Goal: Task Accomplishment & Management: Use online tool/utility

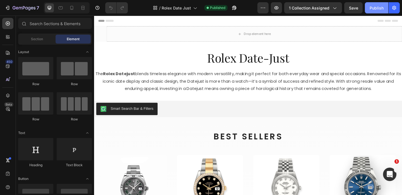
click at [379, 11] on button "Publish" at bounding box center [376, 7] width 23 height 11
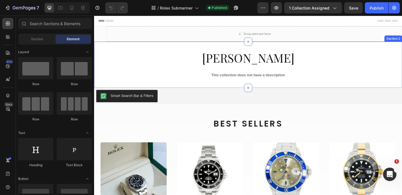
click at [106, 49] on div "Graff Collection Title This collection does not have a description Collection D…" at bounding box center [261, 69] width 335 height 50
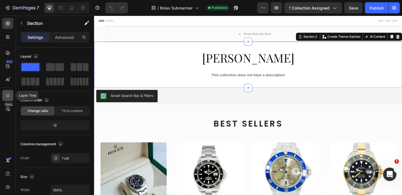
click at [6, 95] on icon at bounding box center [8, 95] width 4 height 4
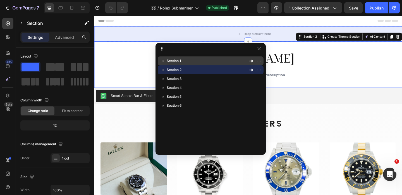
click at [200, 58] on p "Section 1" at bounding box center [208, 61] width 82 height 6
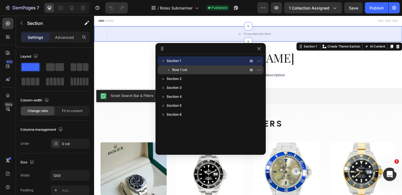
click at [189, 70] on p "Row 1 col" at bounding box center [210, 70] width 77 height 6
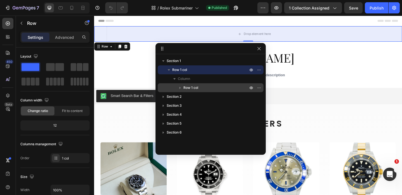
click at [181, 87] on icon "button" at bounding box center [180, 88] width 6 height 6
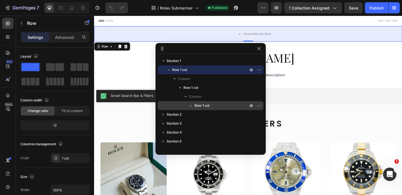
click at [192, 104] on icon "button" at bounding box center [191, 106] width 6 height 6
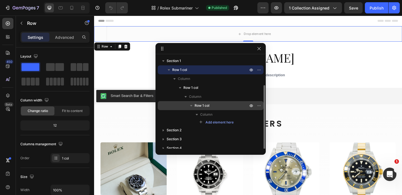
scroll to position [16, 0]
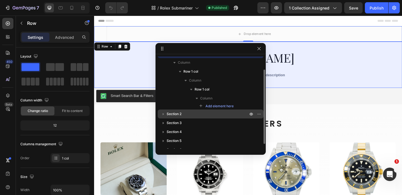
click at [177, 115] on span "Section 2" at bounding box center [174, 114] width 15 height 6
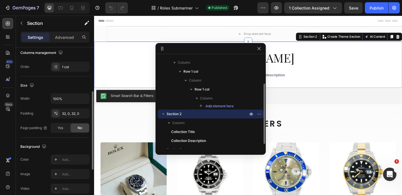
scroll to position [46, 0]
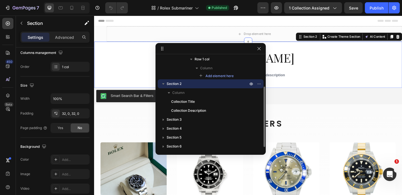
click at [183, 83] on p "Section 2" at bounding box center [208, 84] width 82 height 6
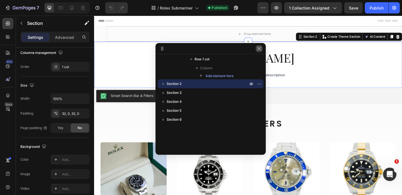
click at [259, 47] on icon "button" at bounding box center [259, 48] width 4 height 4
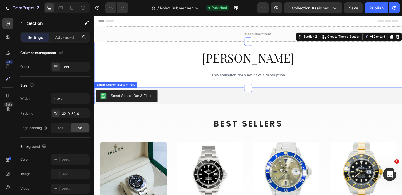
click at [106, 88] on div "Smart Search Bar & Filters" at bounding box center [117, 90] width 44 height 5
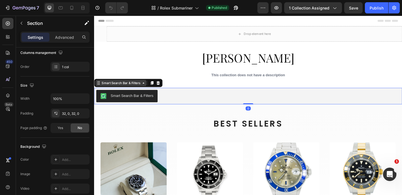
scroll to position [0, 0]
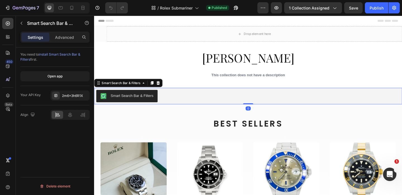
click at [101, 95] on div "Smart Search Bar & Filters" at bounding box center [261, 103] width 335 height 18
click at [178, 99] on div "Smart Search Bar & Filters" at bounding box center [261, 102] width 330 height 13
click at [8, 97] on icon at bounding box center [8, 95] width 4 height 4
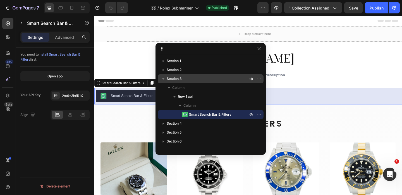
click at [198, 81] on p "Section 3" at bounding box center [208, 79] width 82 height 6
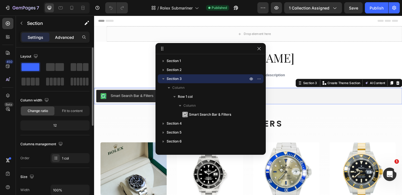
click at [66, 38] on p "Advanced" at bounding box center [64, 37] width 19 height 6
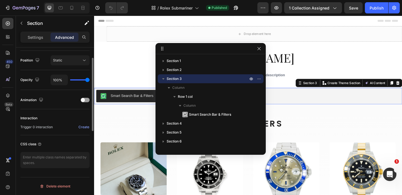
scroll to position [146, 0]
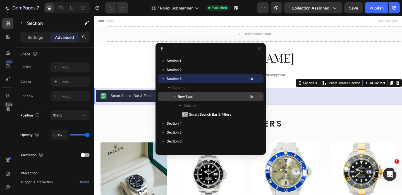
click at [190, 95] on span "Row 1 col" at bounding box center [185, 97] width 15 height 6
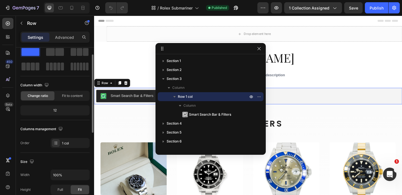
scroll to position [0, 0]
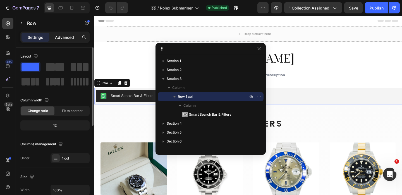
click at [58, 37] on p "Advanced" at bounding box center [64, 37] width 19 height 6
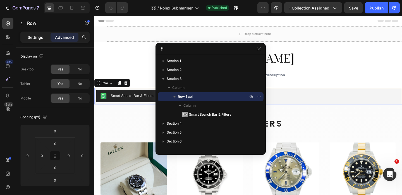
click at [36, 39] on p "Settings" at bounding box center [36, 37] width 16 height 6
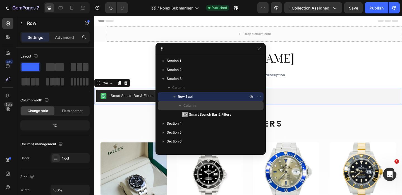
click at [183, 103] on span "Column" at bounding box center [189, 106] width 12 height 6
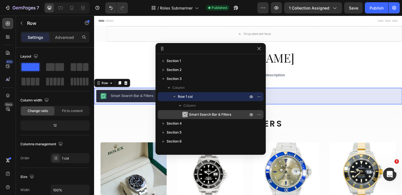
click at [200, 115] on span "Smart Search Bar & Filters" at bounding box center [210, 115] width 42 height 6
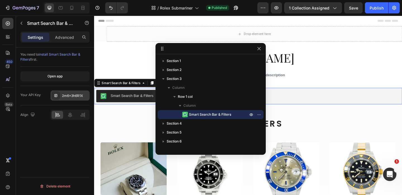
click at [71, 97] on div "2m6x3h6R1X" at bounding box center [75, 95] width 26 height 5
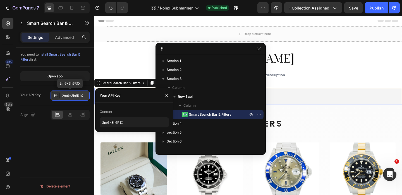
click at [71, 97] on div "2m6x3h6R1X" at bounding box center [75, 95] width 26 height 5
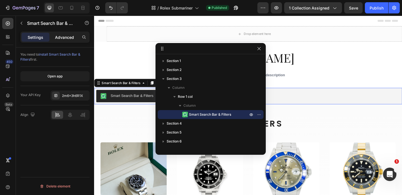
click at [57, 35] on p "Advanced" at bounding box center [64, 37] width 19 height 6
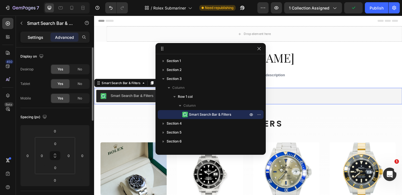
click at [29, 40] on div "Settings" at bounding box center [35, 37] width 28 height 9
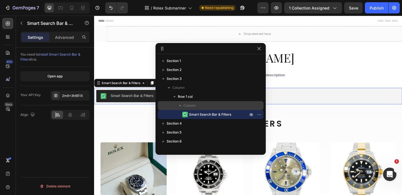
click at [191, 106] on span "Column" at bounding box center [189, 106] width 12 height 6
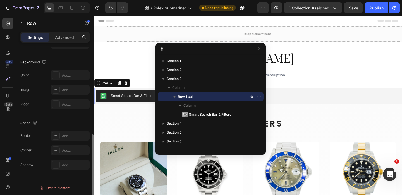
scroll to position [177, 0]
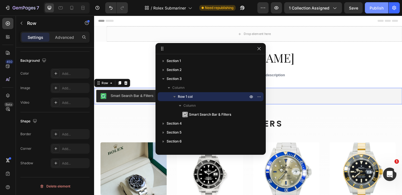
click at [374, 9] on div "Publish" at bounding box center [376, 8] width 14 height 6
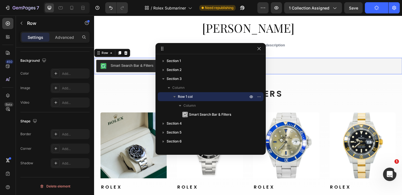
scroll to position [28, 0]
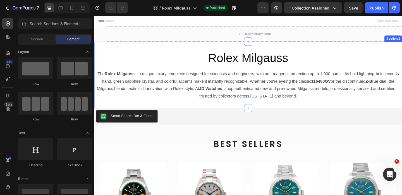
scroll to position [54, 0]
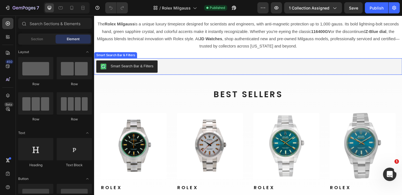
click at [110, 62] on div "Smart Search Bar & Filters" at bounding box center [261, 71] width 335 height 18
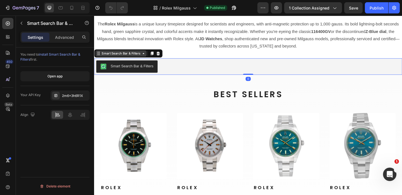
click at [114, 54] on div "Smart Search Bar & Filters" at bounding box center [123, 56] width 44 height 5
click at [112, 57] on div "Smart Search Bar & Filters" at bounding box center [123, 56] width 44 height 5
click at [64, 38] on p "Advanced" at bounding box center [64, 37] width 19 height 6
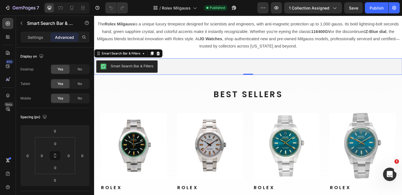
scroll to position [201, 0]
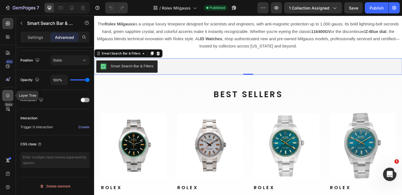
click at [7, 90] on div at bounding box center [7, 95] width 11 height 11
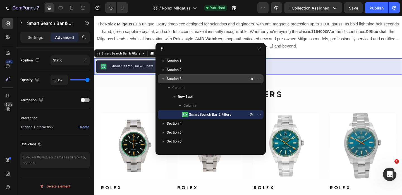
click at [189, 82] on div "Section 3" at bounding box center [210, 78] width 101 height 9
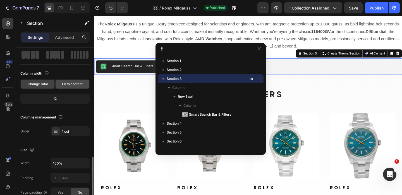
scroll to position [0, 0]
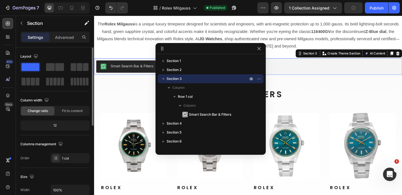
click at [57, 127] on div "12" at bounding box center [54, 125] width 67 height 8
click at [54, 125] on div "12" at bounding box center [54, 125] width 67 height 8
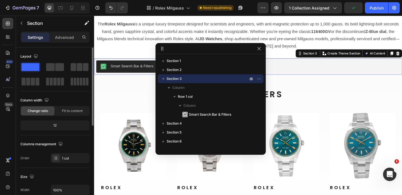
click at [54, 125] on div "12" at bounding box center [54, 125] width 67 height 8
click at [63, 37] on p "Advanced" at bounding box center [64, 37] width 19 height 6
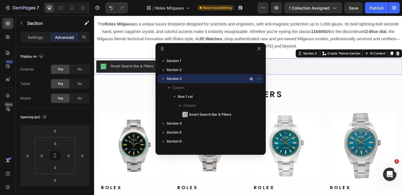
click at [184, 75] on div "Section 3" at bounding box center [210, 78] width 101 height 9
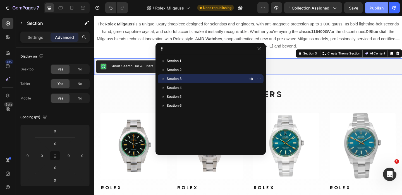
click at [373, 10] on div "Publish" at bounding box center [376, 8] width 14 height 6
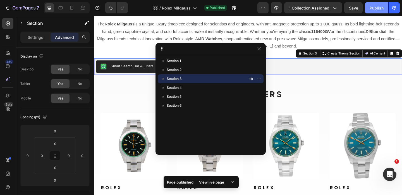
click at [376, 8] on div "Publish" at bounding box center [376, 8] width 14 height 6
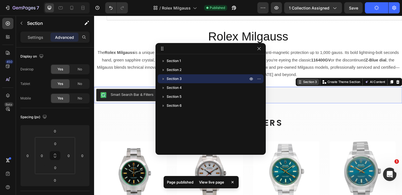
scroll to position [23, 0]
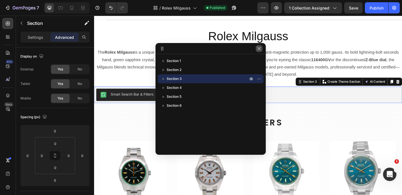
click at [261, 46] on icon "button" at bounding box center [259, 48] width 4 height 4
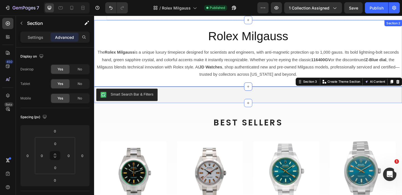
click at [255, 26] on div "Rolex Milgauss Collection Title The Rolex Milgauss is a unique luxury timepiece…" at bounding box center [261, 56] width 335 height 72
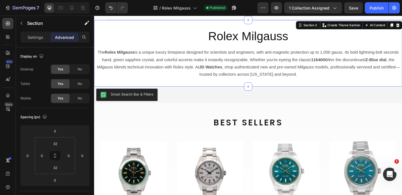
click at [198, 27] on div "Rolex Milgauss Collection Title The Rolex Milgauss is a unique luxury timepiece…" at bounding box center [261, 56] width 335 height 72
click at [325, 27] on div "Section 2" at bounding box center [328, 25] width 17 height 5
click at [319, 28] on icon at bounding box center [318, 26] width 4 height 4
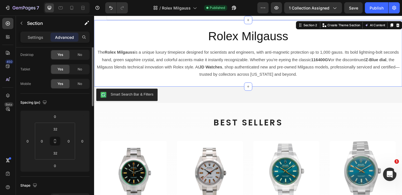
scroll to position [0, 0]
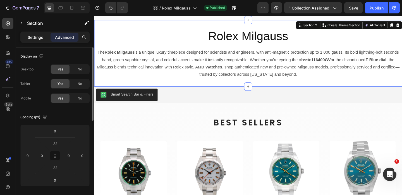
click at [37, 39] on p "Settings" at bounding box center [36, 37] width 16 height 6
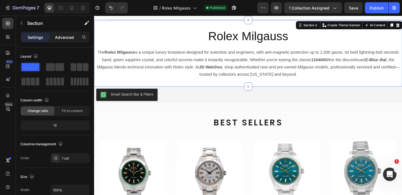
click at [66, 39] on p "Advanced" at bounding box center [64, 37] width 19 height 6
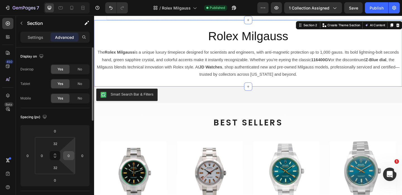
click at [69, 158] on input "0" at bounding box center [68, 155] width 8 height 8
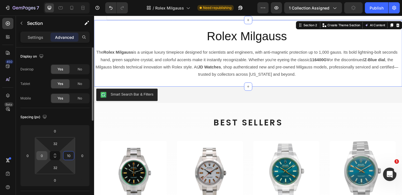
type input "10"
click at [42, 155] on input "0" at bounding box center [42, 155] width 8 height 8
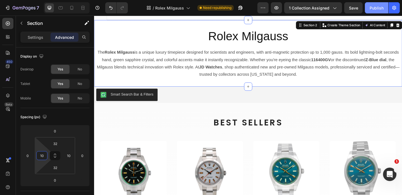
type input "10"
click at [376, 11] on button "Publish" at bounding box center [376, 7] width 23 height 11
click at [373, 8] on div "Publish" at bounding box center [376, 8] width 14 height 6
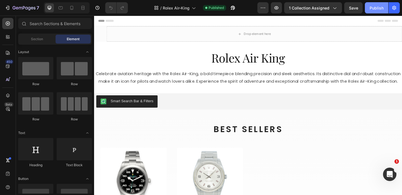
click at [376, 12] on button "Publish" at bounding box center [376, 7] width 23 height 11
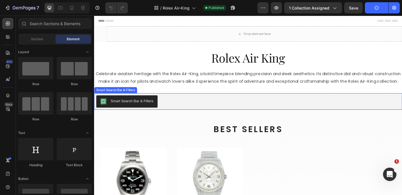
click at [190, 110] on div "Smart Search Bar & Filters" at bounding box center [261, 108] width 330 height 13
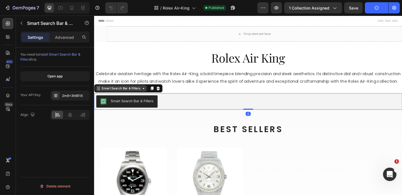
click at [120, 97] on div "Smart Search Bar & Filters" at bounding box center [123, 94] width 44 height 5
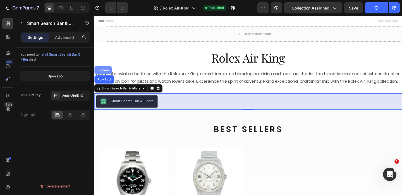
click at [108, 76] on div "Section" at bounding box center [104, 74] width 14 height 3
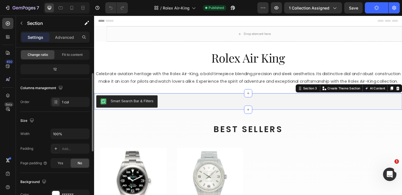
scroll to position [56, 0]
click at [72, 129] on input "100%" at bounding box center [70, 133] width 39 height 10
click at [83, 133] on icon "button" at bounding box center [84, 134] width 6 height 6
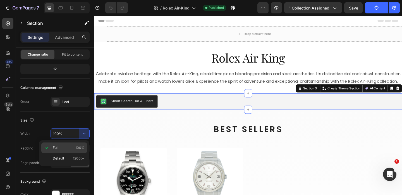
click at [56, 148] on span "Full" at bounding box center [56, 147] width 6 height 5
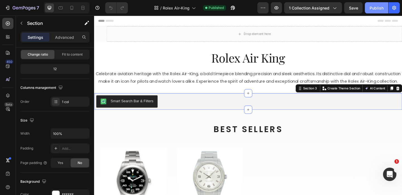
click at [374, 9] on div "Publish" at bounding box center [376, 8] width 14 height 6
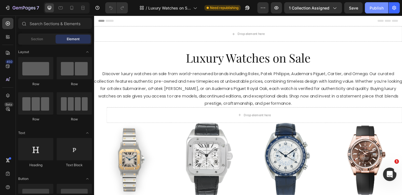
click at [378, 11] on button "Publish" at bounding box center [376, 7] width 23 height 11
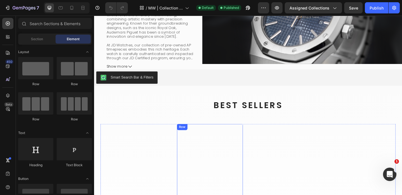
scroll to position [204, 0]
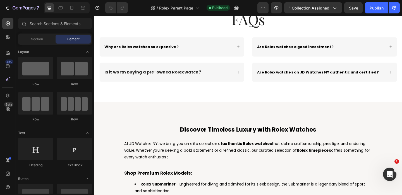
scroll to position [431, 0]
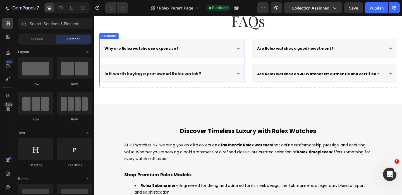
click at [201, 49] on div "Why are Rolex watches so expensive?" at bounding box center [174, 51] width 140 height 8
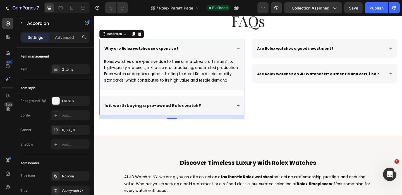
click at [252, 51] on icon at bounding box center [251, 51] width 4 height 4
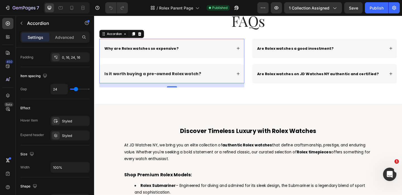
scroll to position [0, 0]
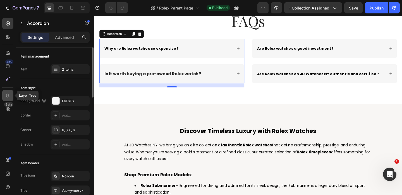
click at [6, 94] on icon at bounding box center [8, 96] width 6 height 6
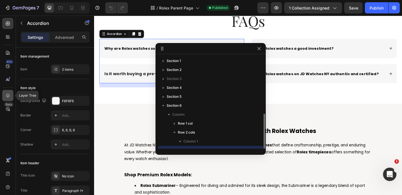
scroll to position [33, 0]
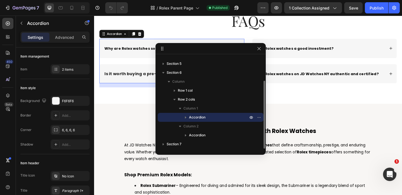
click at [185, 118] on icon "button" at bounding box center [186, 117] width 6 height 6
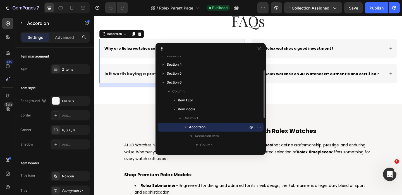
scroll to position [22, 0]
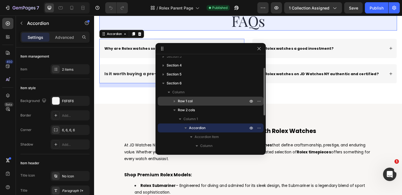
click at [173, 101] on icon "button" at bounding box center [175, 101] width 6 height 6
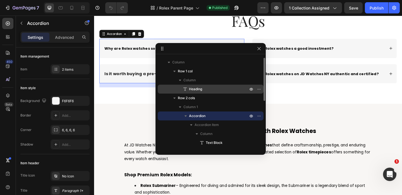
scroll to position [53, 0]
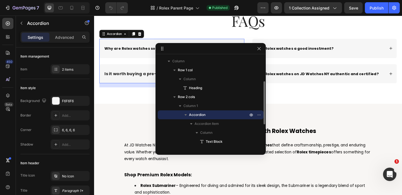
click at [202, 117] on span "Accordion" at bounding box center [197, 115] width 16 height 6
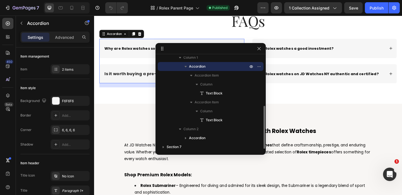
scroll to position [103, 0]
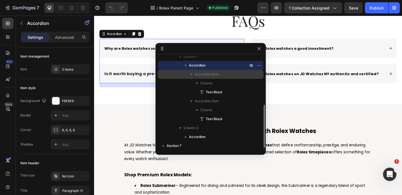
click at [216, 74] on span "Accordion Item" at bounding box center [206, 74] width 24 height 6
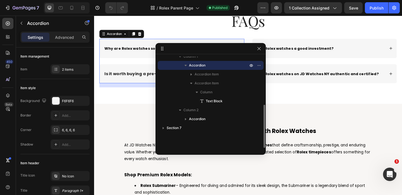
click at [209, 66] on p "Accordion" at bounding box center [219, 66] width 60 height 6
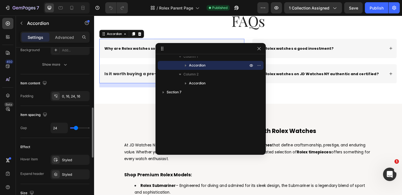
scroll to position [184, 0]
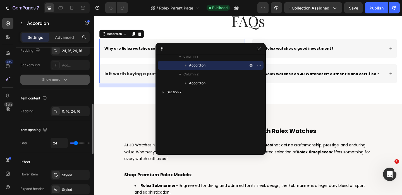
click at [56, 81] on div "Show more" at bounding box center [55, 80] width 26 height 6
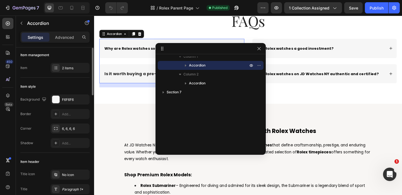
scroll to position [0, 0]
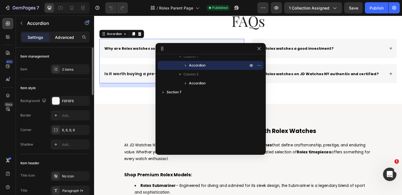
click at [59, 40] on p "Advanced" at bounding box center [64, 37] width 19 height 6
type input "100%"
type input "100"
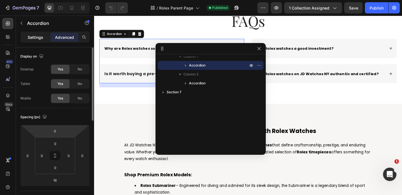
click at [37, 40] on div "Settings" at bounding box center [35, 37] width 28 height 9
type input "24"
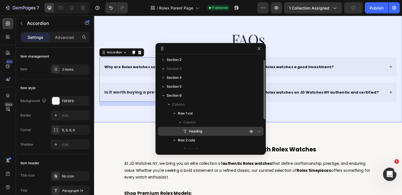
scroll to position [8, 0]
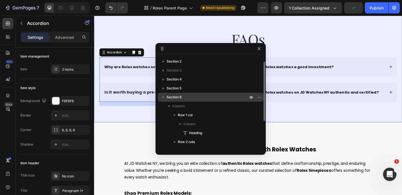
click at [196, 98] on p "Section 6" at bounding box center [208, 97] width 82 height 6
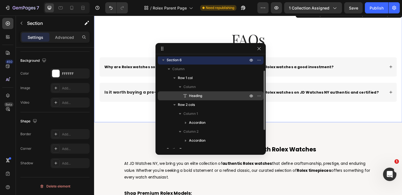
scroll to position [46, 0]
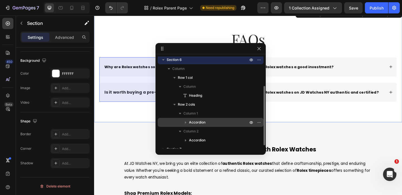
click at [186, 121] on icon "button" at bounding box center [186, 122] width 6 height 6
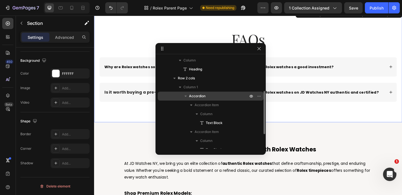
scroll to position [73, 0]
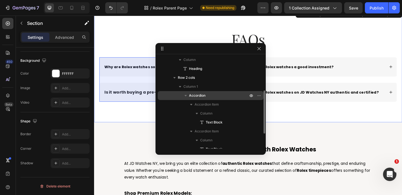
click at [205, 96] on p "Accordion" at bounding box center [219, 96] width 60 height 6
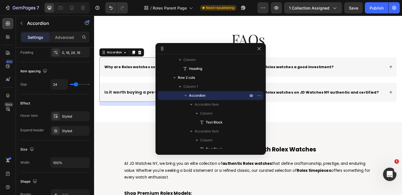
scroll to position [0, 0]
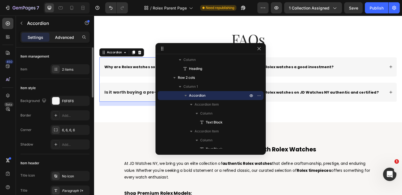
click at [66, 40] on p "Advanced" at bounding box center [64, 37] width 19 height 6
type input "100%"
type input "100"
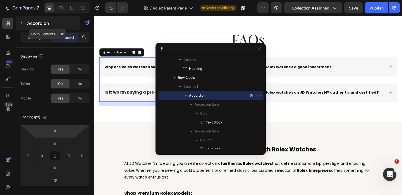
click at [24, 23] on button "button" at bounding box center [21, 23] width 9 height 9
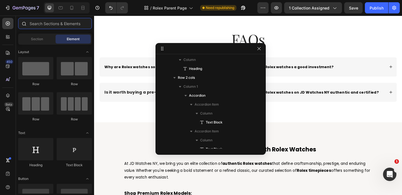
click at [45, 26] on input "text" at bounding box center [55, 23] width 74 height 11
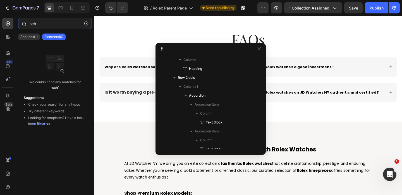
click at [45, 26] on input "sch" at bounding box center [55, 23] width 74 height 11
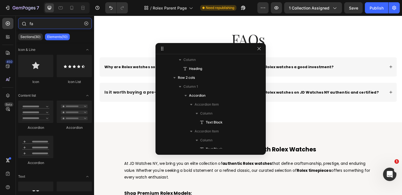
type input "faw"
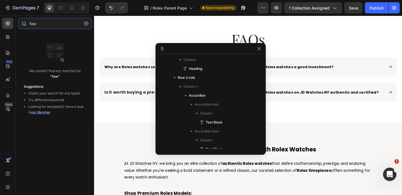
click at [45, 26] on input "faw" at bounding box center [55, 23] width 74 height 11
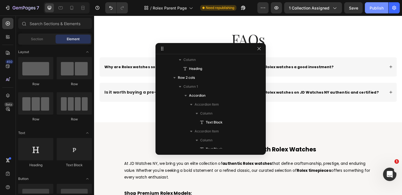
click at [372, 9] on div "Publish" at bounding box center [376, 8] width 14 height 6
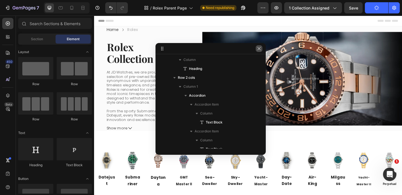
click at [259, 48] on icon "button" at bounding box center [259, 48] width 4 height 4
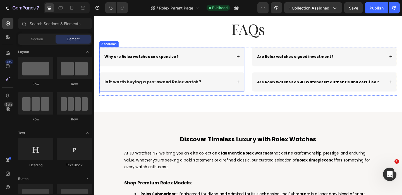
scroll to position [409, 0]
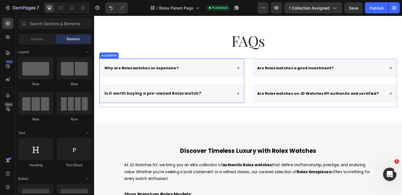
click at [226, 68] on div "Why are Rolex watches so expensive?" at bounding box center [178, 72] width 157 height 21
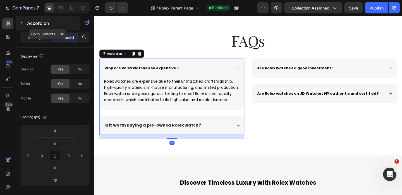
click at [23, 24] on icon "button" at bounding box center [21, 23] width 4 height 4
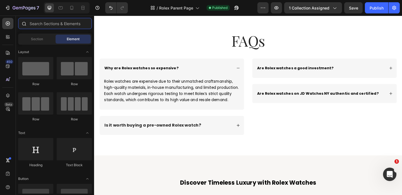
click at [54, 23] on input "text" at bounding box center [55, 23] width 74 height 11
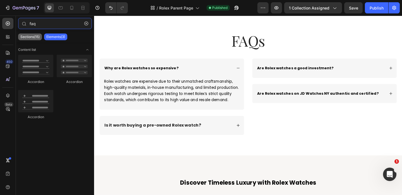
type input "faq"
click at [38, 37] on p "Sections(15)" at bounding box center [29, 37] width 19 height 4
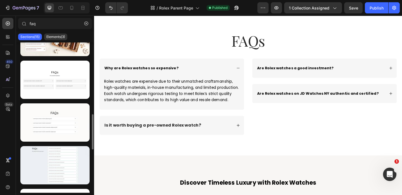
scroll to position [288, 0]
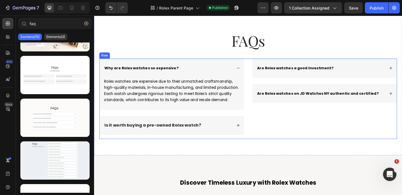
click at [260, 73] on div "Why are Rolex watches so expensive? Rolex watches are expensive due to their un…" at bounding box center [262, 106] width 324 height 88
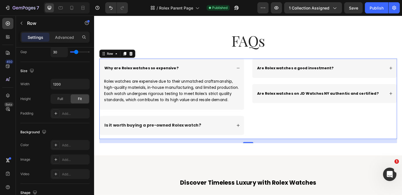
scroll to position [0, 0]
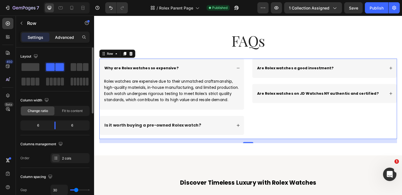
click at [59, 40] on div "Advanced" at bounding box center [65, 37] width 28 height 9
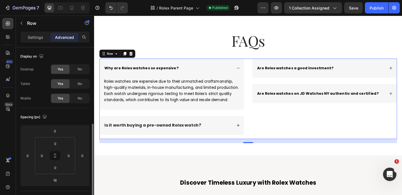
scroll to position [201, 0]
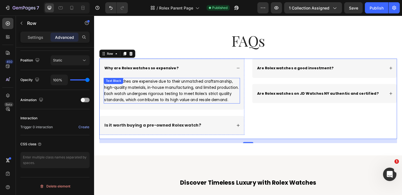
click at [164, 106] on span "Rolex watches are expensive due to their unmatched craftsmanship, high-quality …" at bounding box center [178, 97] width 146 height 26
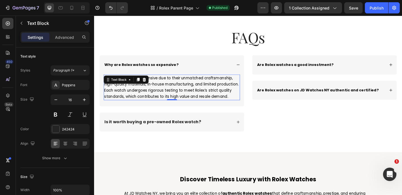
scroll to position [405, 0]
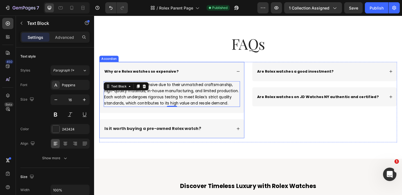
click at [126, 75] on strong "Why are Rolex watches so expensive?" at bounding box center [145, 76] width 80 height 6
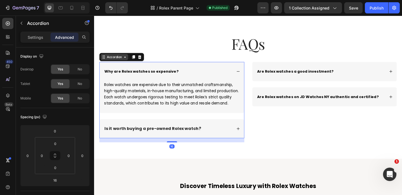
click at [111, 60] on div "Accordion" at bounding box center [116, 60] width 19 height 5
click at [111, 61] on div "Accordion" at bounding box center [116, 60] width 19 height 5
click at [34, 38] on p "Settings" at bounding box center [36, 37] width 16 height 6
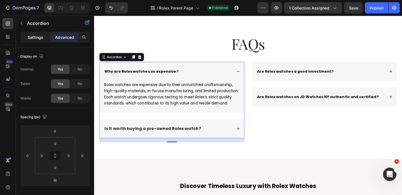
type input "24"
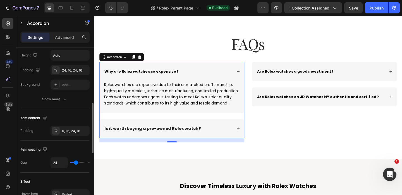
scroll to position [172, 0]
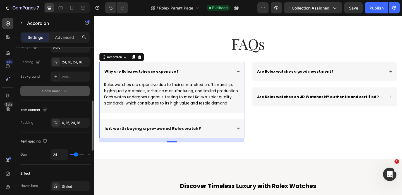
click at [57, 93] on div "Show more" at bounding box center [55, 91] width 26 height 6
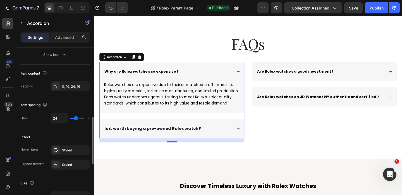
scroll to position [0, 0]
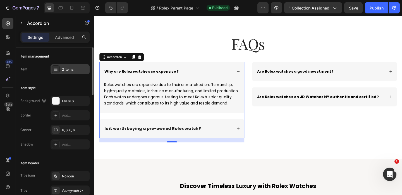
click at [65, 71] on div "2 items" at bounding box center [75, 69] width 26 height 5
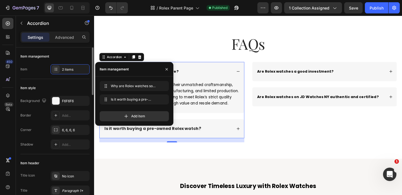
click at [67, 83] on div "Item style" at bounding box center [54, 87] width 69 height 9
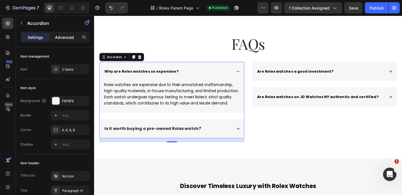
click at [60, 35] on p "Advanced" at bounding box center [64, 37] width 19 height 6
type input "100%"
type input "100"
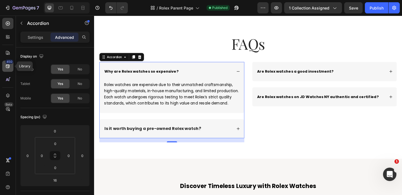
click at [7, 63] on div "450" at bounding box center [9, 61] width 8 height 4
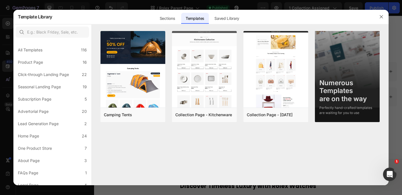
click at [195, 21] on div "Templates" at bounding box center [195, 18] width 28 height 11
click at [170, 20] on div "Sections" at bounding box center [167, 18] width 24 height 11
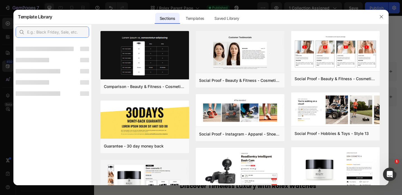
click at [58, 33] on input "text" at bounding box center [52, 32] width 73 height 11
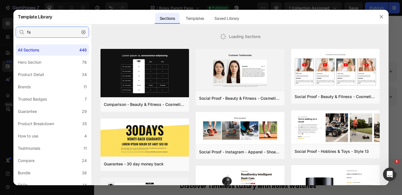
type input "faq"
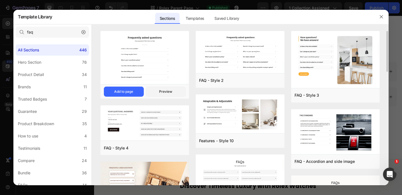
click at [143, 63] on img at bounding box center [144, 58] width 88 height 54
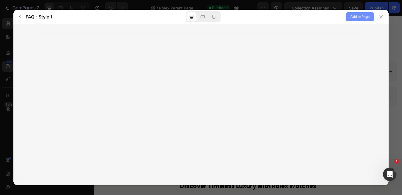
click at [353, 16] on span "Add to Page" at bounding box center [359, 16] width 19 height 7
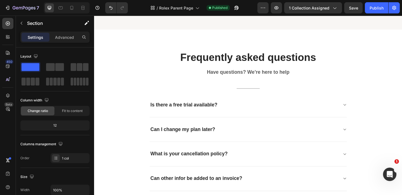
scroll to position [887, 0]
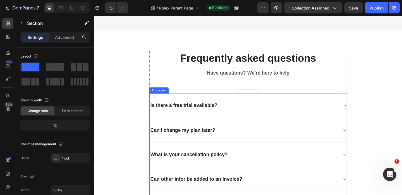
click at [222, 119] on div "Is there a free trial available?" at bounding box center [261, 113] width 214 height 27
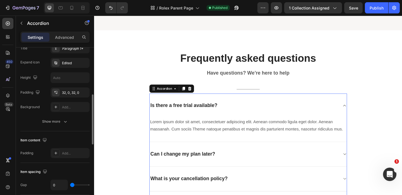
scroll to position [145, 0]
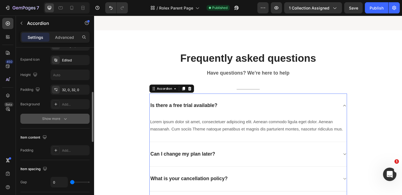
click at [57, 115] on button "Show more" at bounding box center [54, 119] width 69 height 10
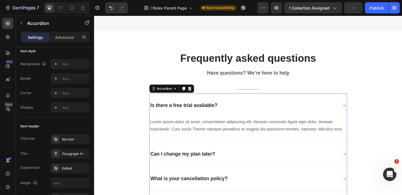
scroll to position [0, 0]
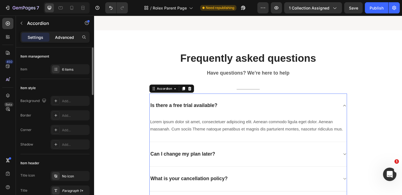
click at [62, 35] on p "Advanced" at bounding box center [64, 37] width 19 height 6
type input "100%"
type input "100"
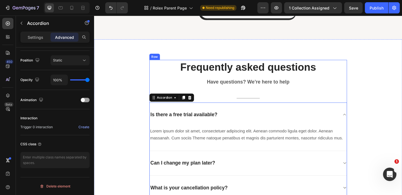
scroll to position [873, 0]
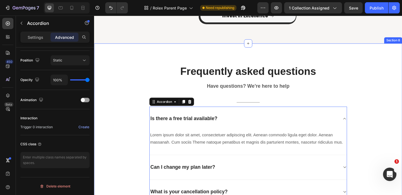
click at [236, 55] on div "Frequently asked questions Heading Have questions? We’re here to help Text bloc…" at bounding box center [261, 184] width 335 height 277
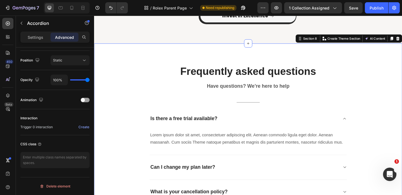
scroll to position [0, 0]
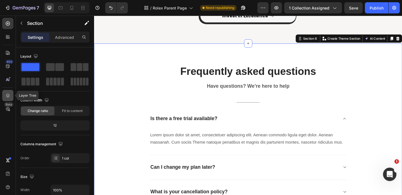
click at [8, 96] on icon at bounding box center [8, 96] width 6 height 6
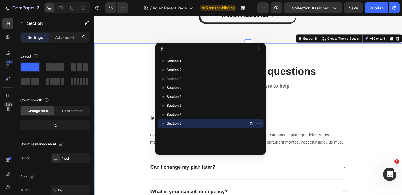
click at [213, 124] on p "Section 8" at bounding box center [208, 124] width 82 height 6
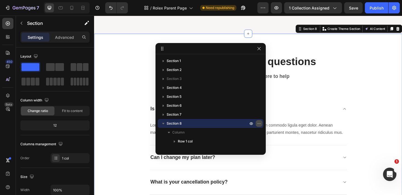
click at [258, 124] on icon "button" at bounding box center [259, 123] width 4 height 4
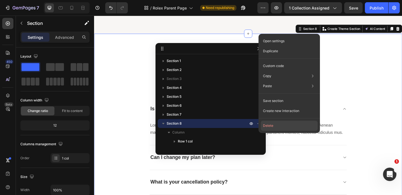
click at [272, 127] on button "Delete" at bounding box center [289, 126] width 57 height 10
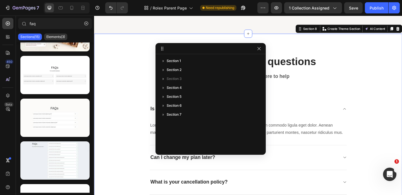
scroll to position [789, 0]
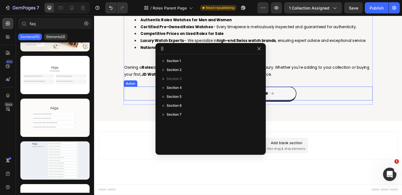
click at [337, 104] on div "Invest in Excellence Button" at bounding box center [261, 100] width 271 height 15
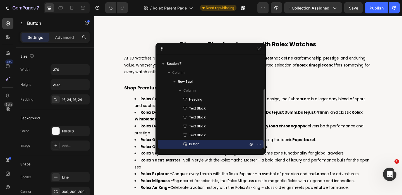
scroll to position [424, 0]
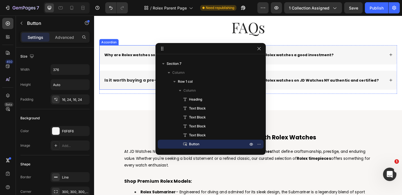
click at [147, 60] on strong "Why are Rolex watches so expensive?" at bounding box center [145, 58] width 80 height 6
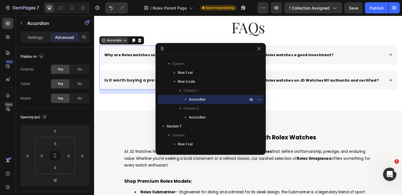
click at [110, 43] on div "Accordion" at bounding box center [116, 42] width 19 height 5
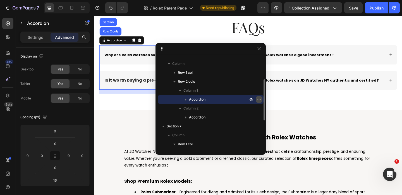
click at [258, 99] on icon "button" at bounding box center [259, 99] width 4 height 4
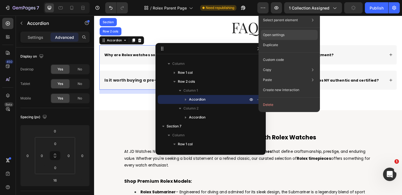
click at [281, 36] on p "Open settings" at bounding box center [273, 34] width 21 height 5
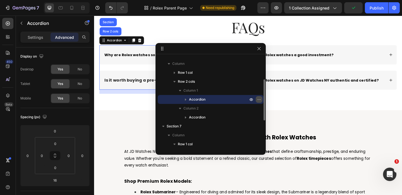
click at [258, 98] on icon "button" at bounding box center [259, 99] width 4 height 4
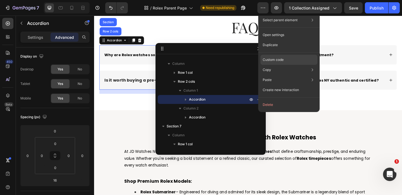
click at [292, 75] on div "Custom code" at bounding box center [288, 80] width 57 height 10
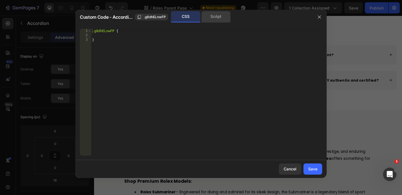
click at [212, 16] on div "Script" at bounding box center [215, 16] width 29 height 11
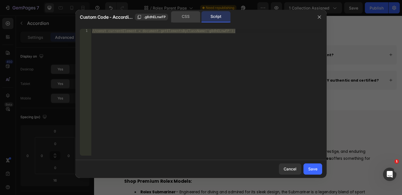
click at [190, 18] on div "CSS" at bounding box center [185, 16] width 29 height 11
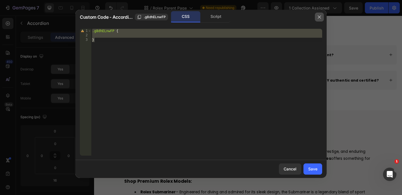
click at [318, 17] on icon "button" at bounding box center [319, 17] width 4 height 4
type input "24"
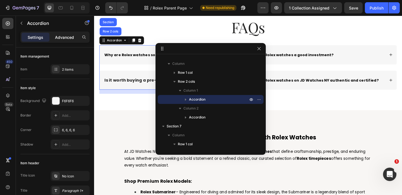
click at [64, 40] on p "Advanced" at bounding box center [64, 37] width 19 height 6
type input "100%"
type input "100"
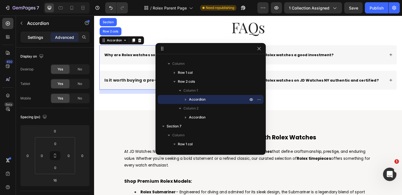
click at [44, 37] on div "Settings" at bounding box center [35, 37] width 28 height 9
type input "24"
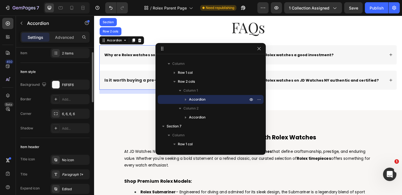
scroll to position [0, 0]
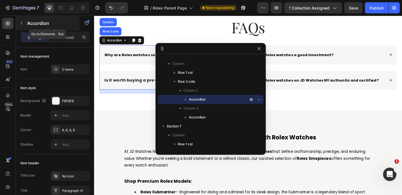
click at [22, 26] on button "button" at bounding box center [21, 23] width 9 height 9
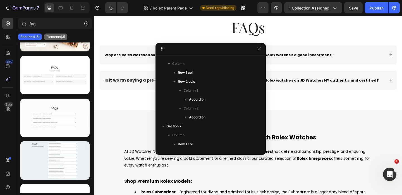
click at [59, 35] on p "Elements(3)" at bounding box center [55, 37] width 19 height 4
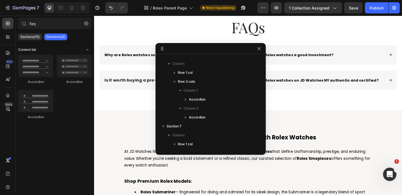
click at [39, 50] on div "Content list" at bounding box center [55, 50] width 74 height 6
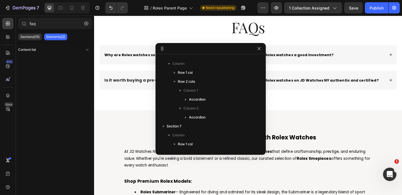
click at [39, 50] on div "Content list" at bounding box center [55, 50] width 74 height 6
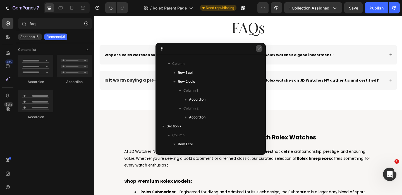
click at [260, 48] on icon "button" at bounding box center [259, 48] width 4 height 4
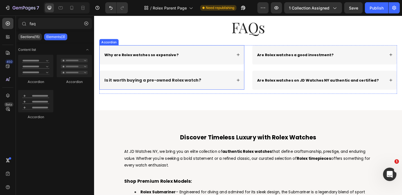
click at [114, 45] on div "Accordion" at bounding box center [110, 44] width 19 height 5
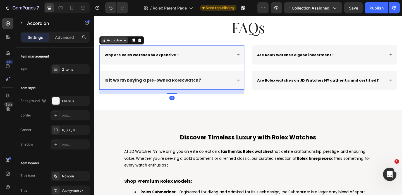
click at [123, 43] on div "Accordion" at bounding box center [116, 42] width 19 height 5
click at [128, 43] on icon at bounding box center [127, 42] width 4 height 4
click at [236, 51] on div "Why are Rolex watches so expensive?" at bounding box center [178, 58] width 157 height 21
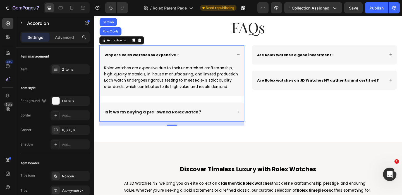
click at [236, 51] on div "Why are Rolex watches so expensive?" at bounding box center [178, 58] width 157 height 21
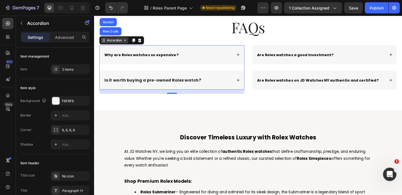
click at [114, 44] on div "Accordion" at bounding box center [116, 42] width 19 height 5
click at [200, 55] on div "Why are Rolex watches so expensive?" at bounding box center [174, 58] width 140 height 8
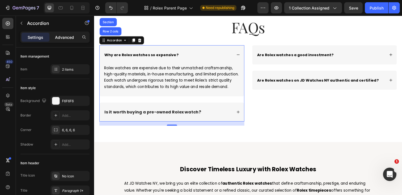
click at [68, 41] on div "Advanced" at bounding box center [65, 37] width 28 height 9
type input "100%"
type input "100"
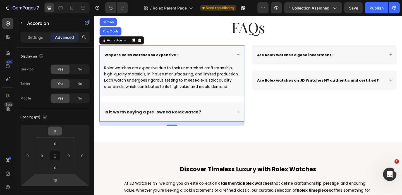
scroll to position [201, 0]
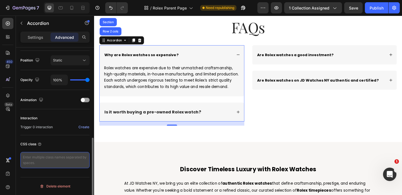
click at [45, 157] on textarea at bounding box center [54, 160] width 69 height 16
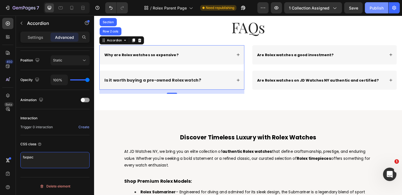
type textarea "faqsec"
click at [376, 5] on div "Publish" at bounding box center [376, 8] width 14 height 6
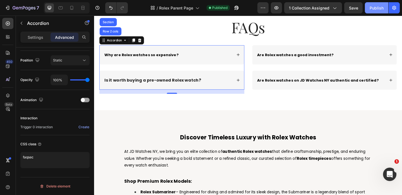
click at [372, 8] on div "Publish" at bounding box center [376, 8] width 14 height 6
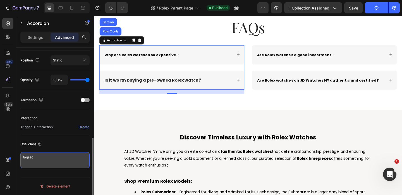
click at [54, 160] on textarea "faqsec" at bounding box center [54, 160] width 69 height 16
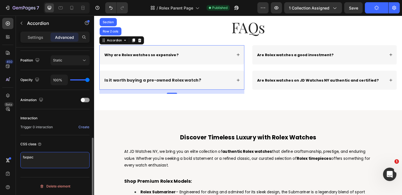
click at [54, 160] on textarea "faqsec" at bounding box center [54, 160] width 69 height 16
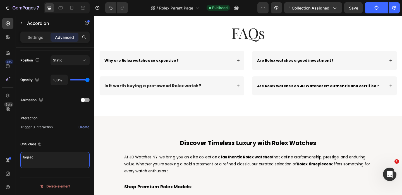
scroll to position [394, 0]
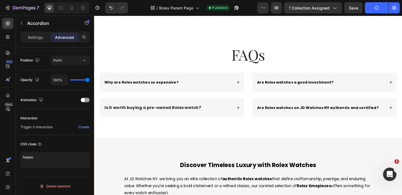
click at [120, 81] on div "Why are Rolex watches so expensive?" at bounding box center [178, 88] width 157 height 21
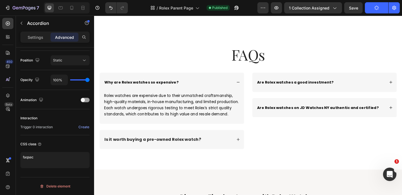
click at [120, 81] on div "Why are Rolex watches so expensive?" at bounding box center [178, 88] width 157 height 21
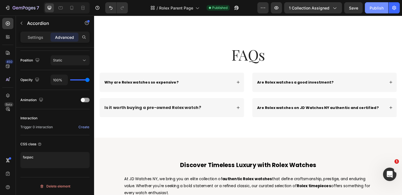
click at [376, 11] on button "Publish" at bounding box center [376, 7] width 23 height 11
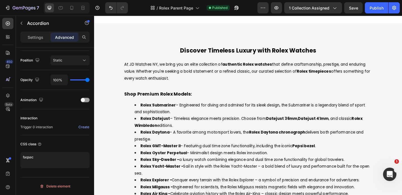
scroll to position [303, 0]
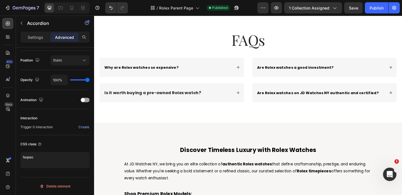
click at [157, 73] on strong "Why are Rolex watches so expensive?" at bounding box center [145, 72] width 80 height 6
click at [178, 73] on strong "Why are Rolex watches so expensive?" at bounding box center [145, 72] width 80 height 6
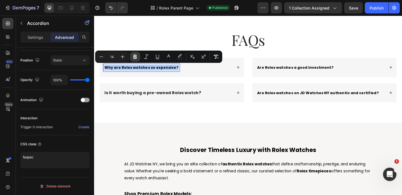
click at [136, 57] on icon "Editor contextual toolbar" at bounding box center [134, 57] width 3 height 4
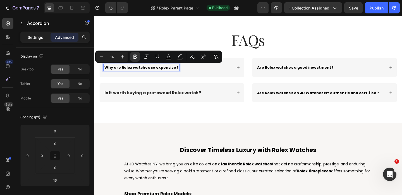
click at [35, 40] on p "Settings" at bounding box center [36, 37] width 16 height 6
type input "24"
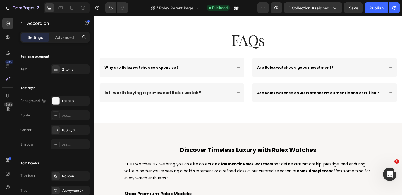
click at [107, 62] on div "Why are Rolex watches so expensive?" at bounding box center [178, 71] width 157 height 21
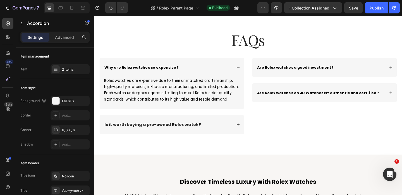
click at [107, 62] on div "Why are Rolex watches so expensive?" at bounding box center [178, 71] width 157 height 21
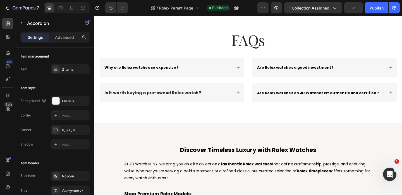
click at [231, 81] on div "Why are Rolex watches so expensive?" at bounding box center [178, 71] width 157 height 21
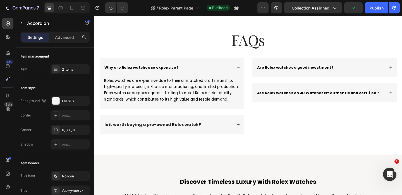
click at [231, 81] on div "Why are Rolex watches so expensive?" at bounding box center [178, 71] width 157 height 21
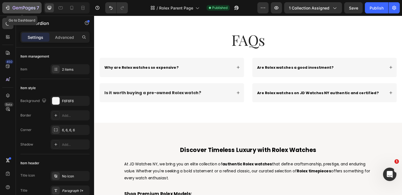
click at [28, 6] on icon "button" at bounding box center [24, 8] width 23 height 5
